Goal: Task Accomplishment & Management: Complete application form

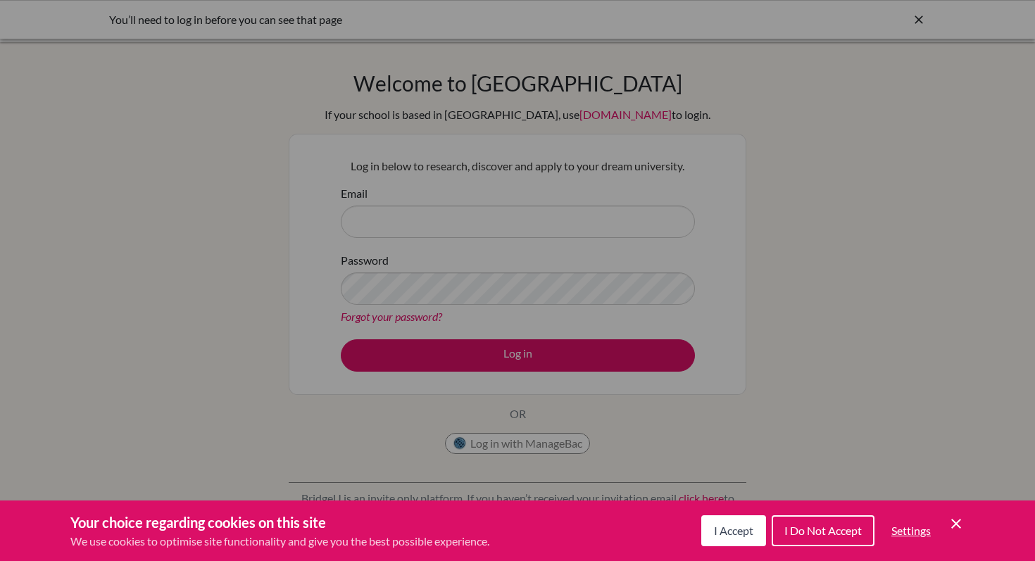
click at [717, 529] on span "I Accept" at bounding box center [733, 530] width 39 height 13
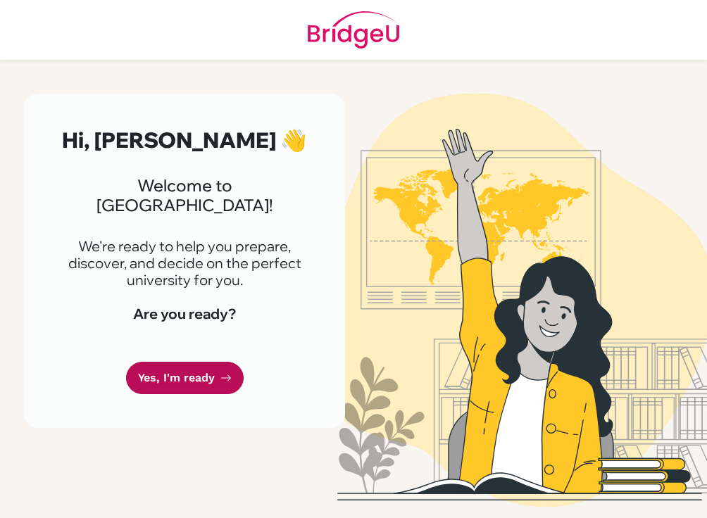
click at [215, 362] on link "Yes, I'm ready" at bounding box center [185, 378] width 118 height 33
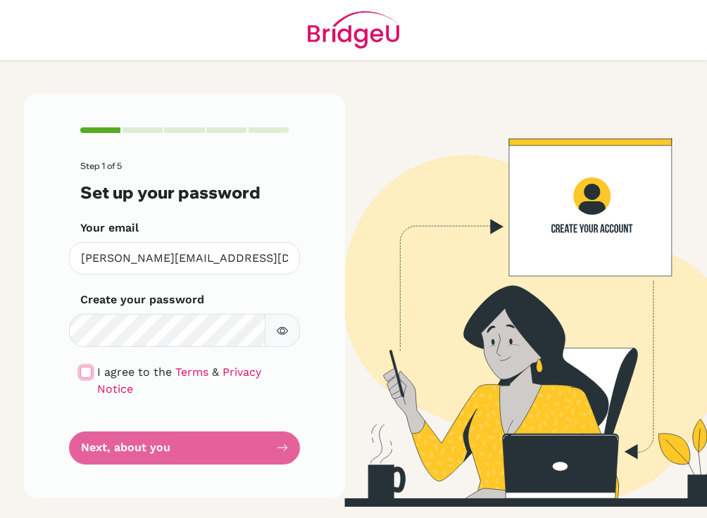
click at [84, 374] on input "checkbox" at bounding box center [85, 372] width 11 height 11
checkbox input "true"
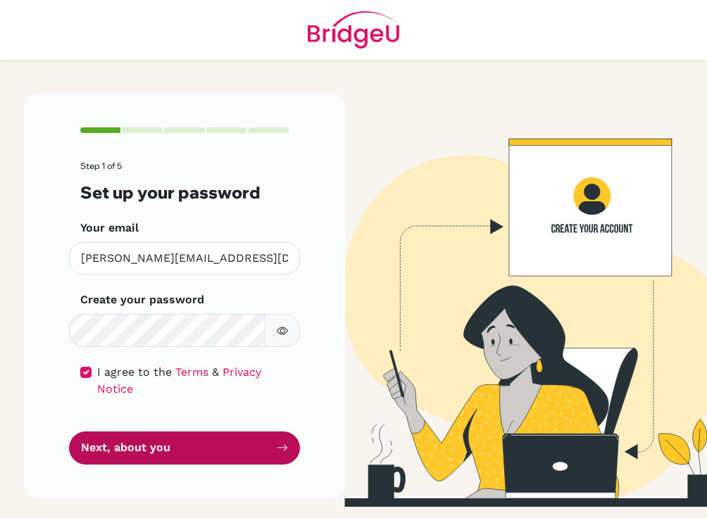
click at [146, 431] on button "Next, about you" at bounding box center [184, 447] width 231 height 33
